Goal: Task Accomplishment & Management: Use online tool/utility

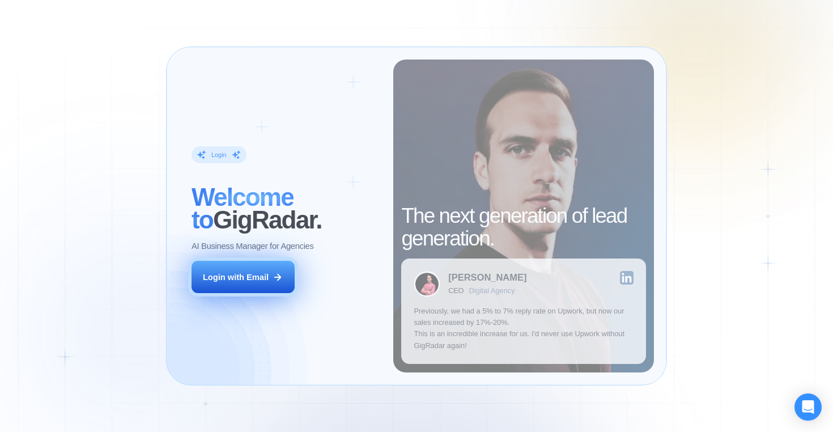
click at [255, 272] on div "Login with Email" at bounding box center [236, 277] width 66 height 11
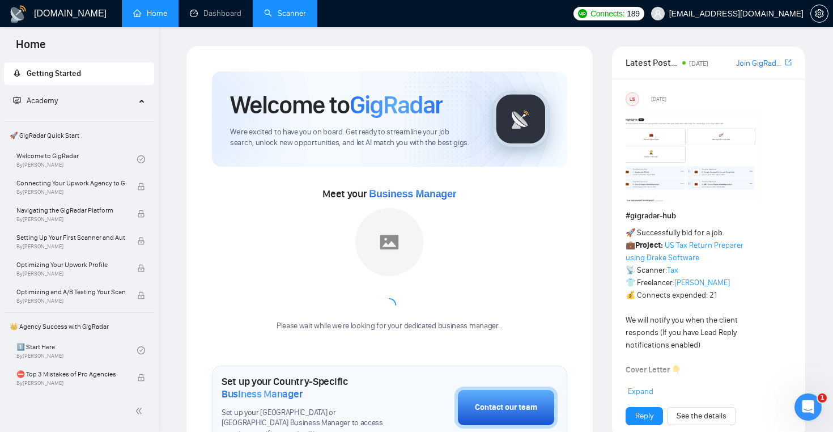
click at [273, 15] on link "Scanner" at bounding box center [285, 14] width 42 height 10
